Goal: Task Accomplishment & Management: Use online tool/utility

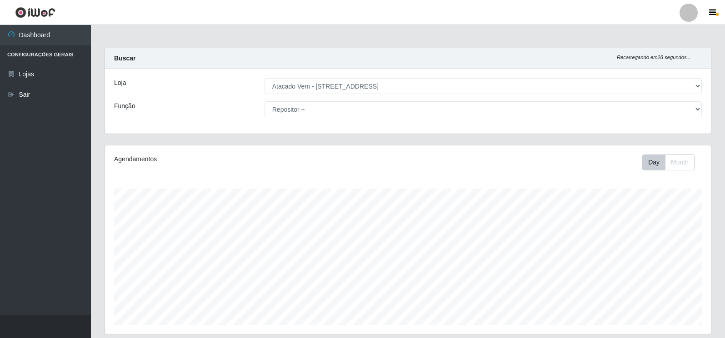
select select "455"
select select "82"
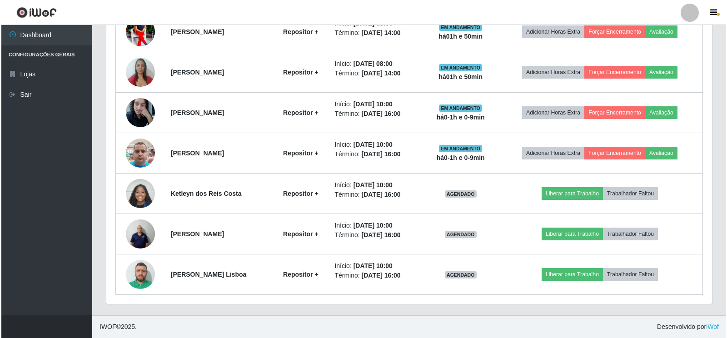
scroll to position [189, 606]
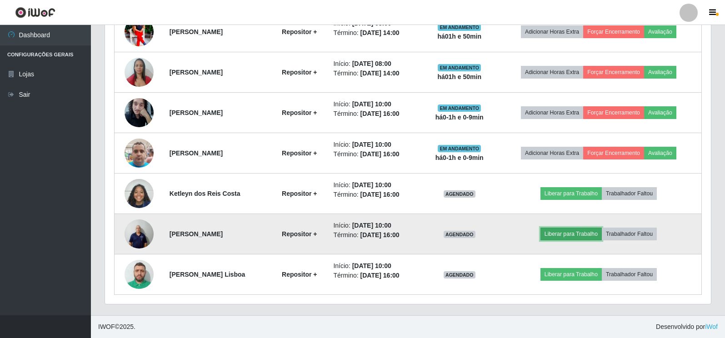
click at [565, 232] on button "Liberar para Trabalho" at bounding box center [570, 234] width 61 height 13
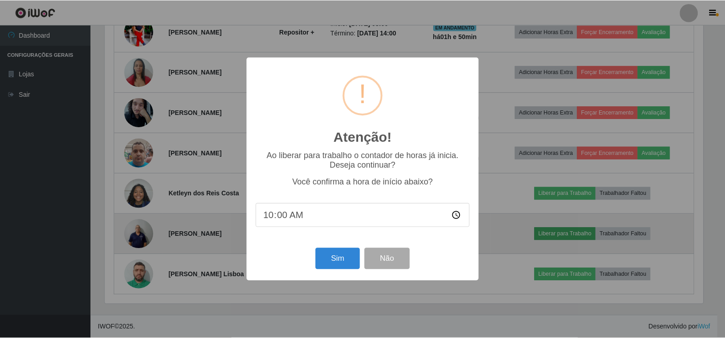
scroll to position [189, 600]
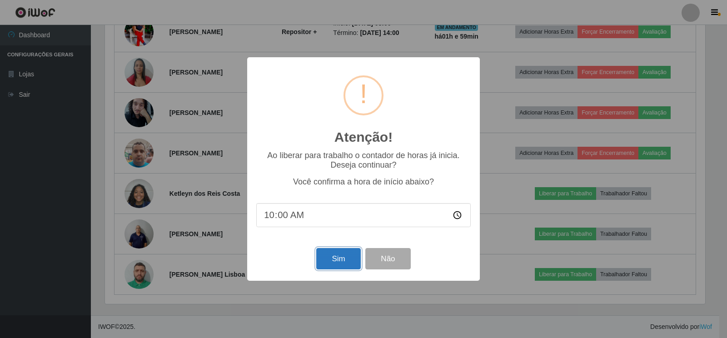
click at [344, 256] on button "Sim" at bounding box center [338, 258] width 44 height 21
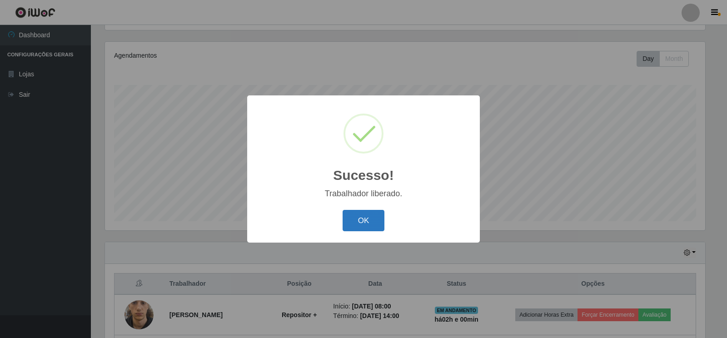
click at [367, 225] on button "OK" at bounding box center [364, 220] width 42 height 21
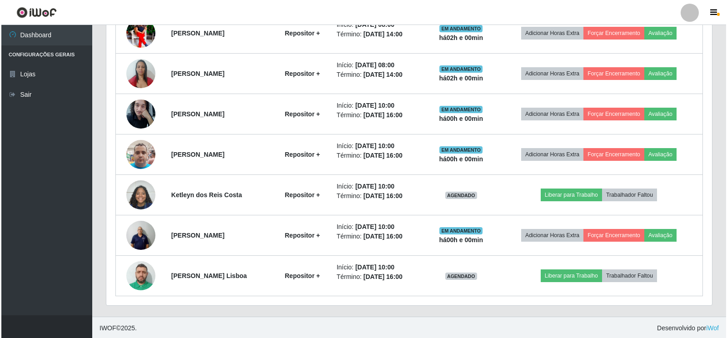
scroll to position [468, 0]
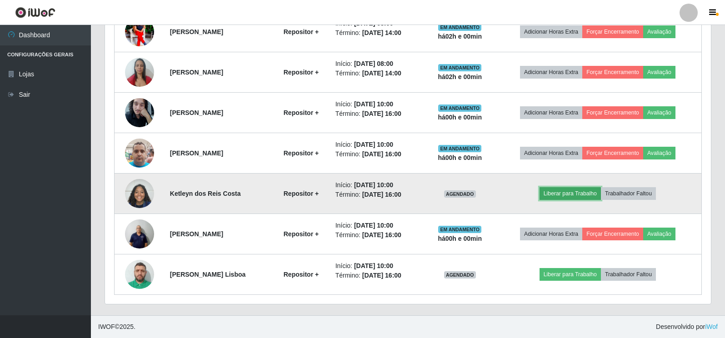
click at [573, 196] on button "Liberar para Trabalho" at bounding box center [570, 193] width 61 height 13
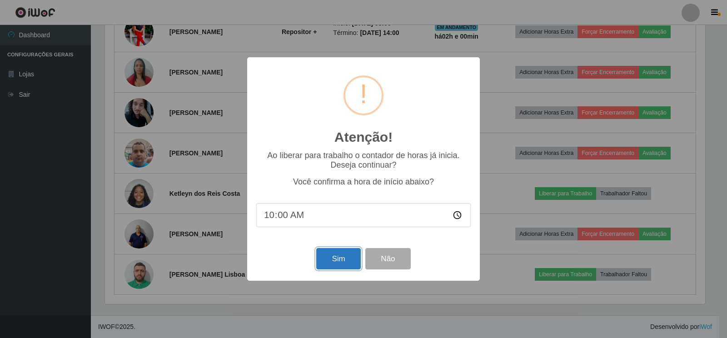
click at [345, 264] on button "Sim" at bounding box center [338, 258] width 44 height 21
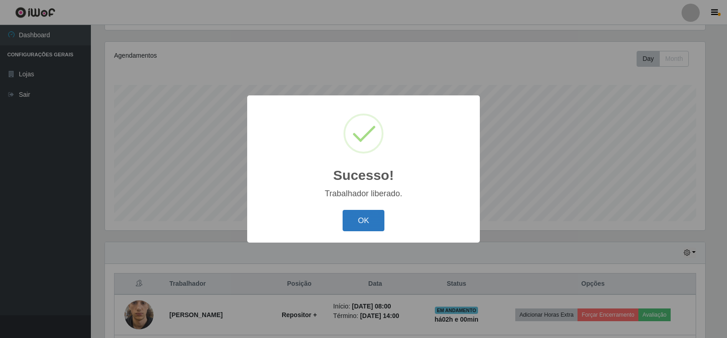
click at [360, 225] on button "OK" at bounding box center [364, 220] width 42 height 21
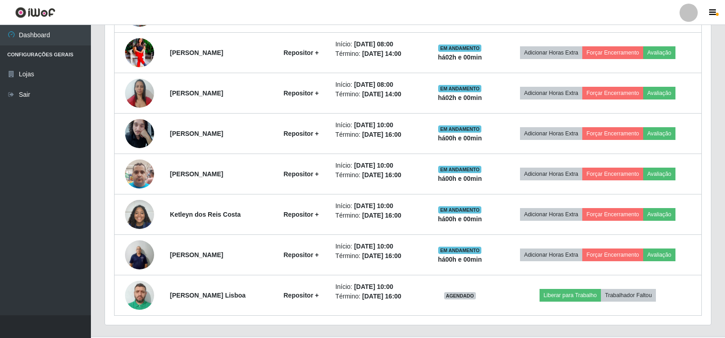
scroll to position [468, 0]
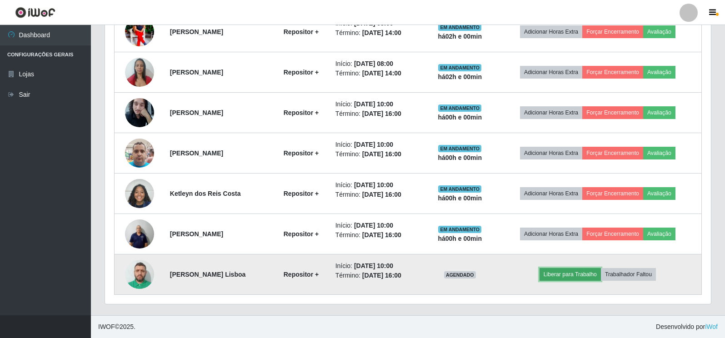
click at [589, 275] on button "Liberar para Trabalho" at bounding box center [570, 274] width 61 height 13
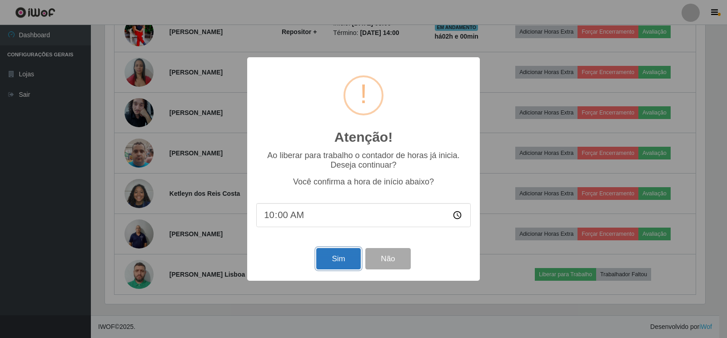
click at [338, 265] on button "Sim" at bounding box center [338, 258] width 44 height 21
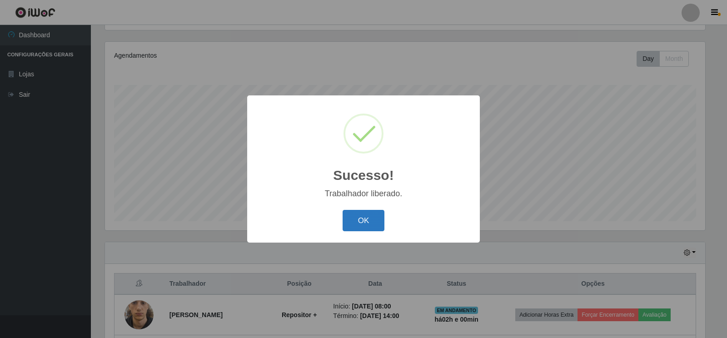
click at [364, 216] on button "OK" at bounding box center [364, 220] width 42 height 21
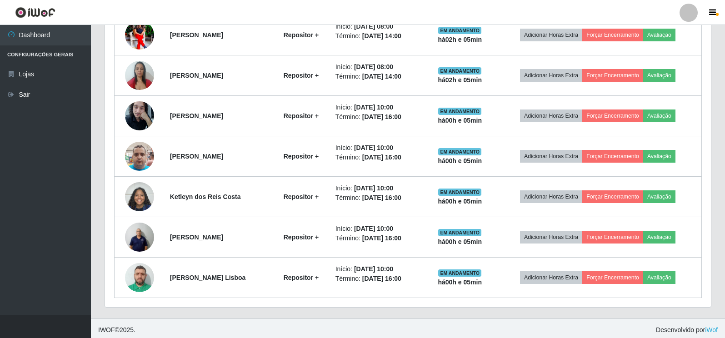
scroll to position [468, 0]
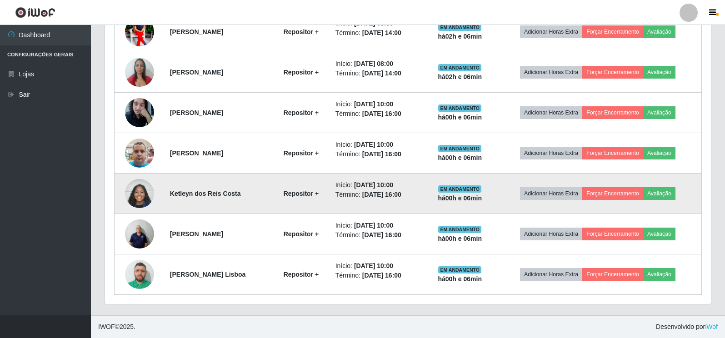
drag, startPoint x: 356, startPoint y: 148, endPoint x: 116, endPoint y: 188, distance: 242.8
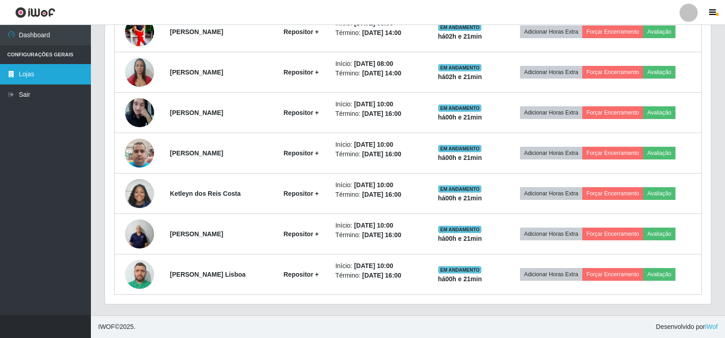
drag, startPoint x: 116, startPoint y: 188, endPoint x: 66, endPoint y: 68, distance: 129.8
click at [66, 68] on link "Lojas" at bounding box center [45, 74] width 91 height 20
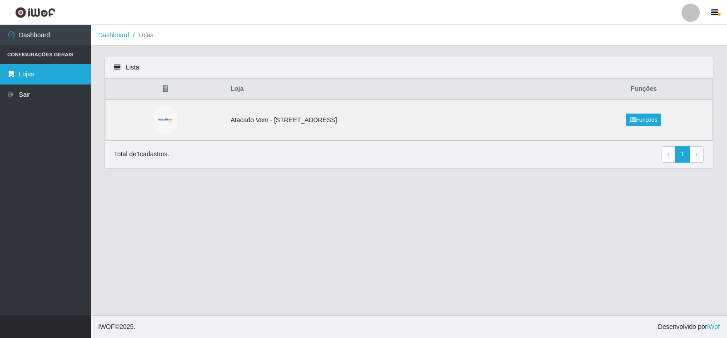
click at [50, 68] on link "Lojas" at bounding box center [45, 74] width 91 height 20
